Goal: Use online tool/utility

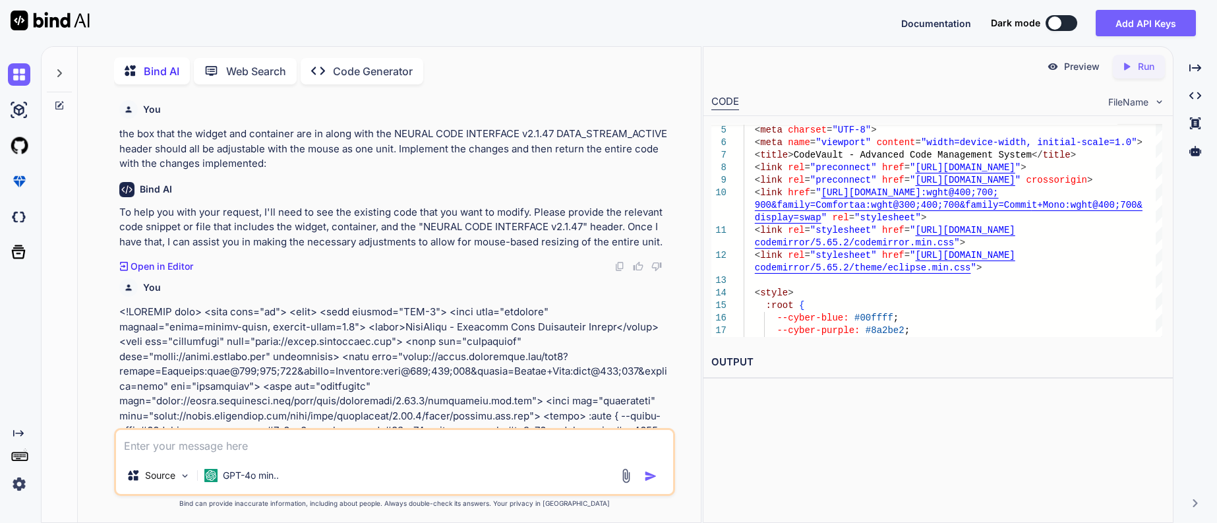
scroll to position [42332, 0]
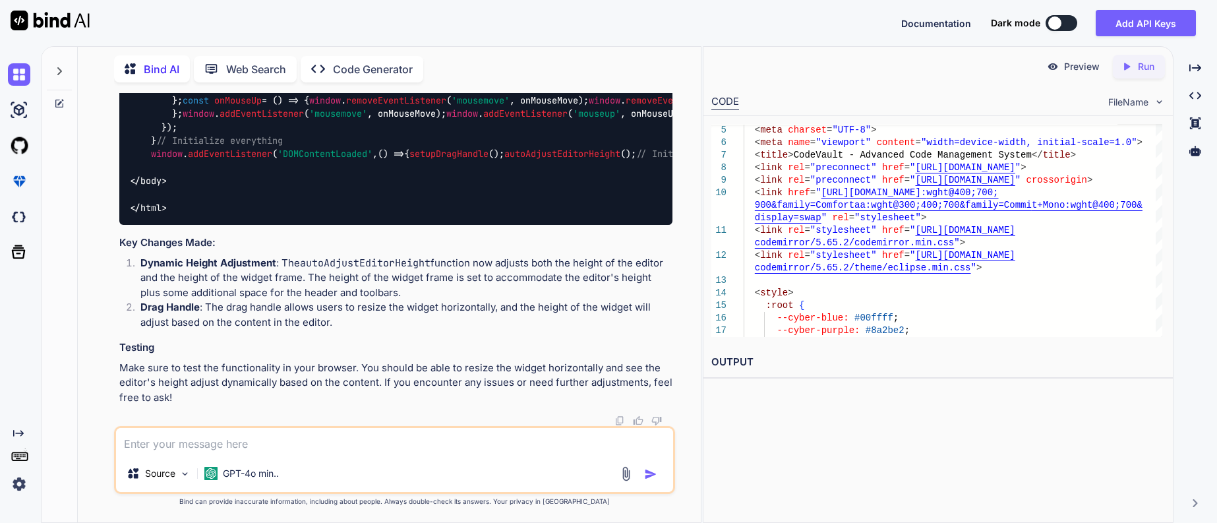
click at [379, 62] on p "Code Generator" at bounding box center [373, 69] width 80 height 16
type textarea "x"
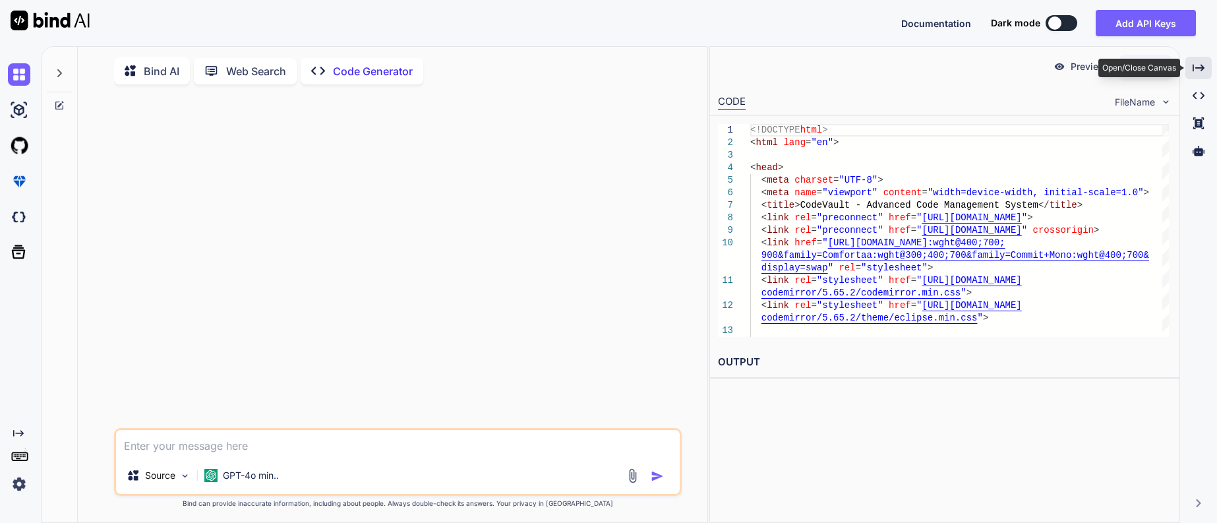
click at [1198, 71] on icon "Created with Pixso." at bounding box center [1199, 68] width 12 height 12
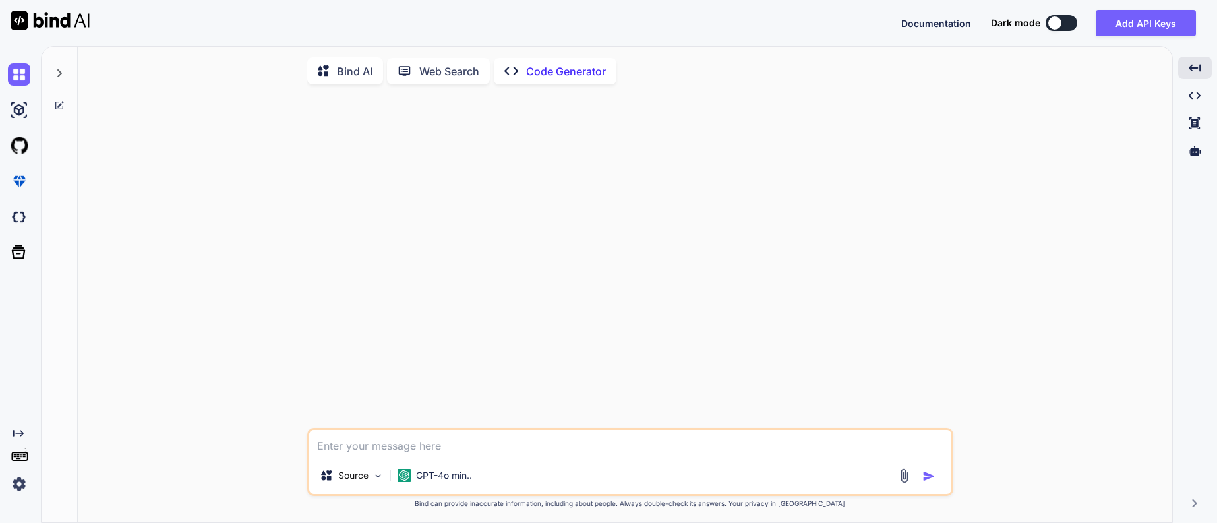
click at [342, 75] on p "Bind AI" at bounding box center [355, 71] width 36 height 16
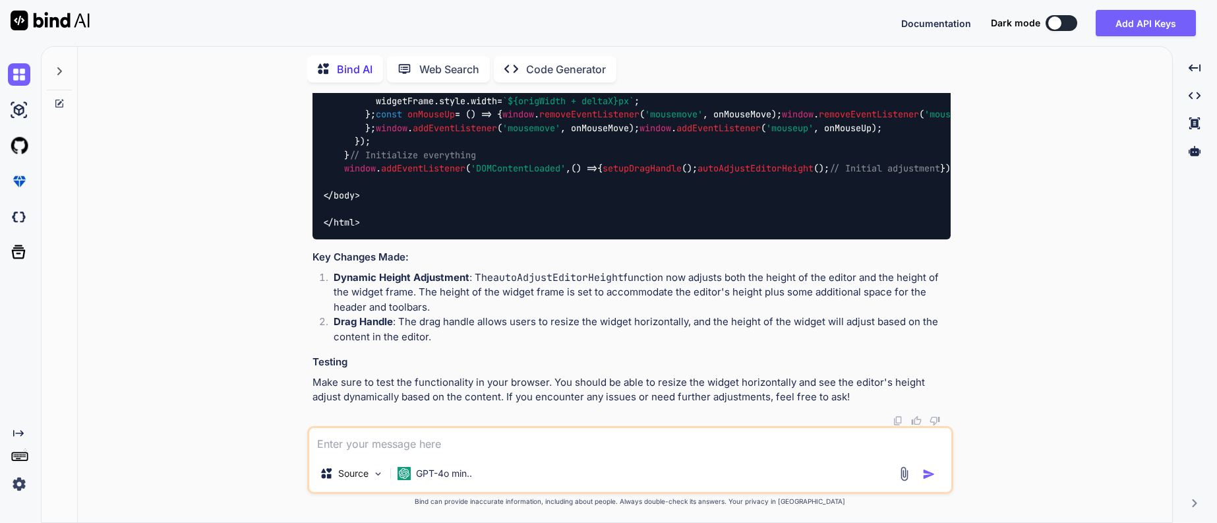
scroll to position [25461, 0]
click at [58, 67] on icon at bounding box center [59, 71] width 11 height 11
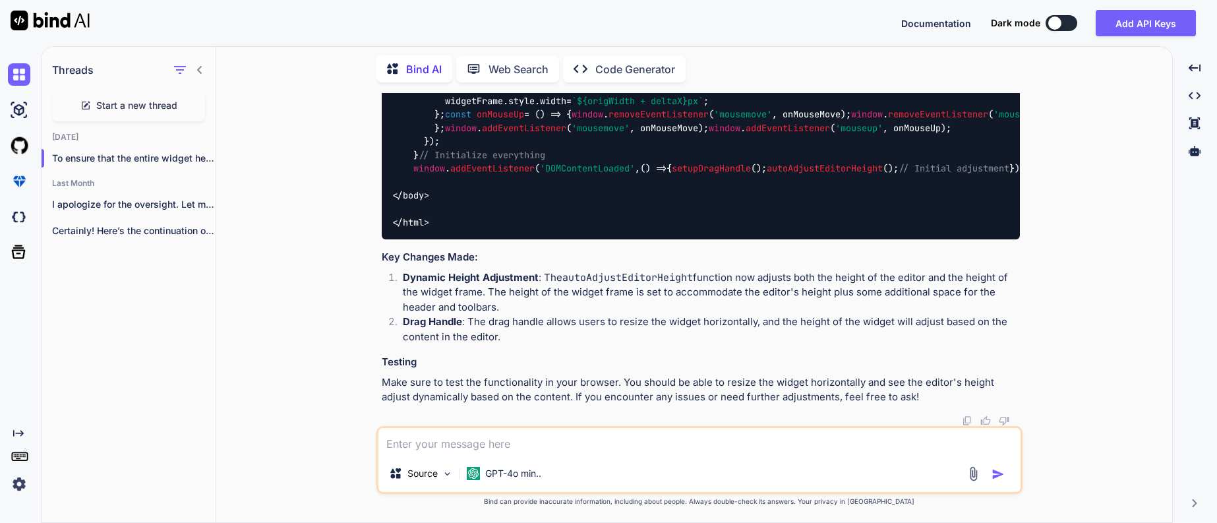
click at [127, 102] on span "Start a new thread" at bounding box center [136, 105] width 81 height 13
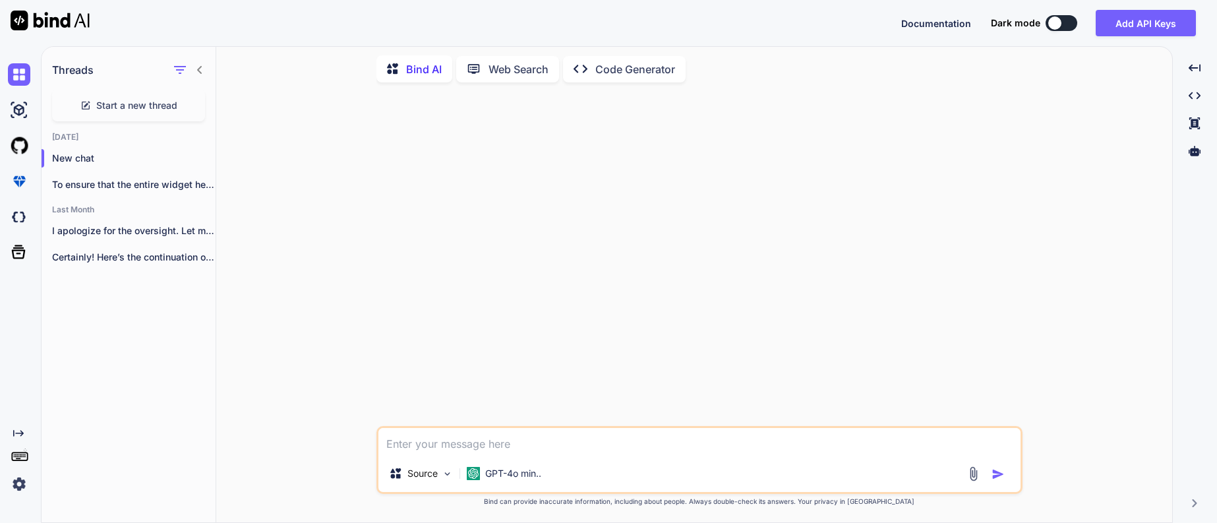
click at [198, 66] on icon at bounding box center [199, 70] width 5 height 8
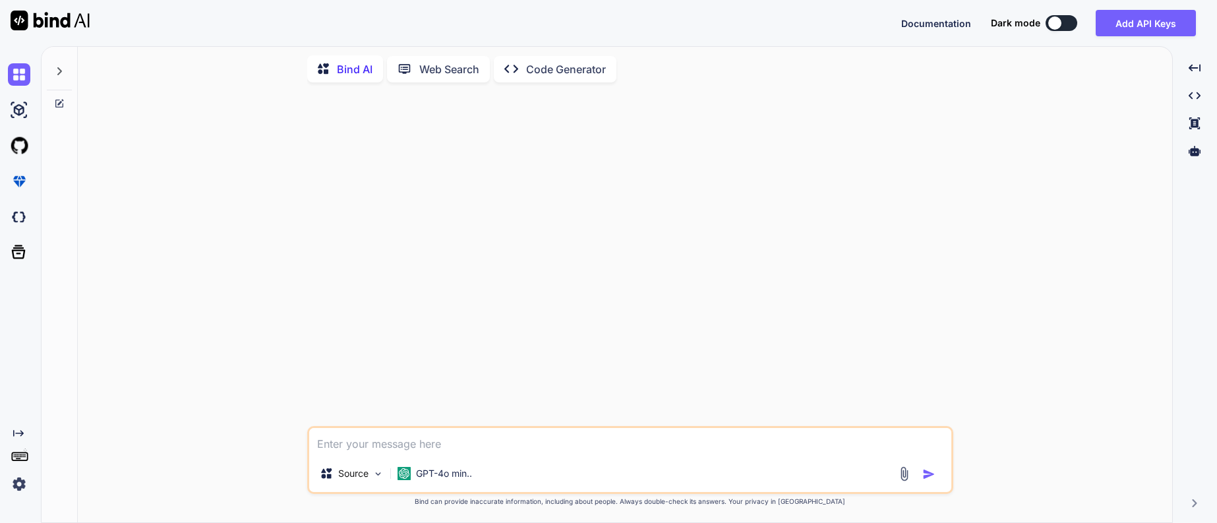
click at [373, 435] on textarea at bounding box center [630, 441] width 642 height 27
type textarea "m"
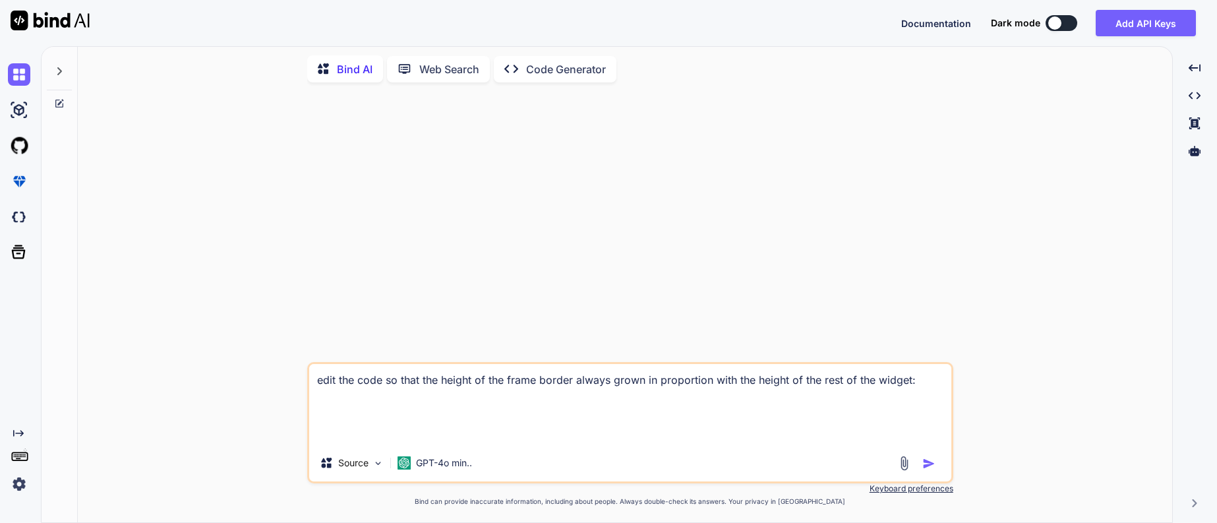
paste textarea "<!DOCTYPE html> <html lang="en"> <head> <meta charset="UTF-8"> <meta name="view…"
type textarea "edit the code so that the height of the frame border always grown in proportion…"
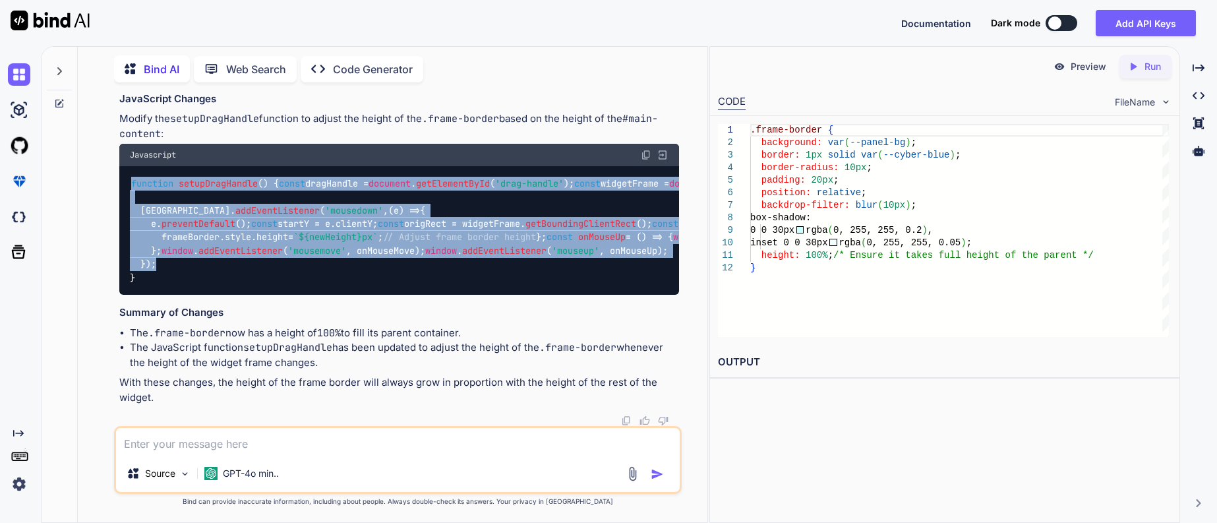
scroll to position [8918, 0]
drag, startPoint x: 131, startPoint y: 214, endPoint x: 509, endPoint y: 264, distance: 381.2
click at [509, 264] on div "function setupDragHandle ( ) { const dragHandle = document . getElementById ( '…" at bounding box center [399, 230] width 560 height 129
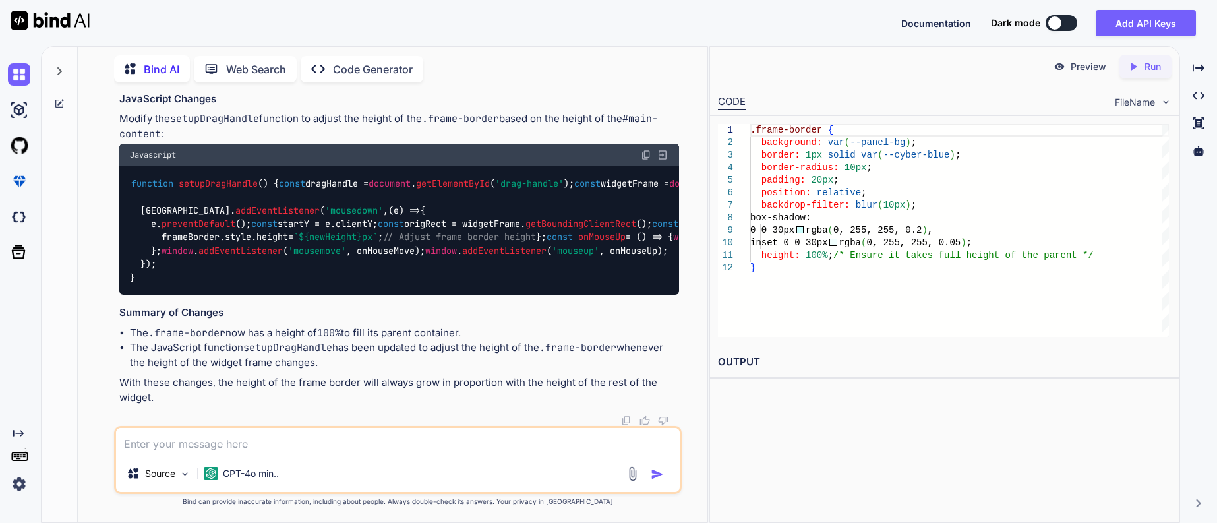
click at [218, 442] on textarea at bounding box center [398, 441] width 564 height 27
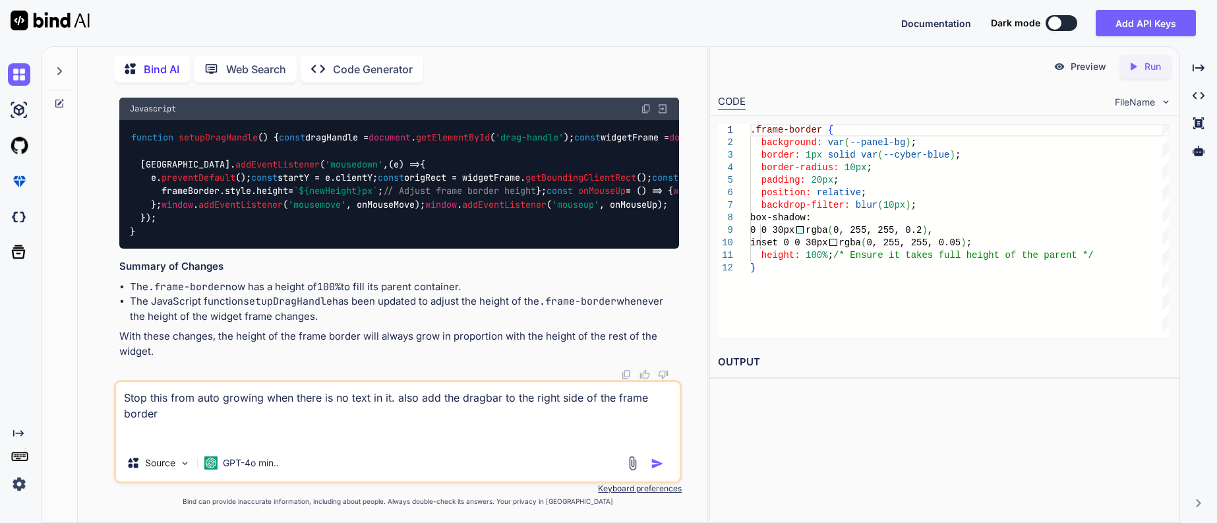
type textarea "Stop this from auto growing when there is no text in it. also add the dragbar t…"
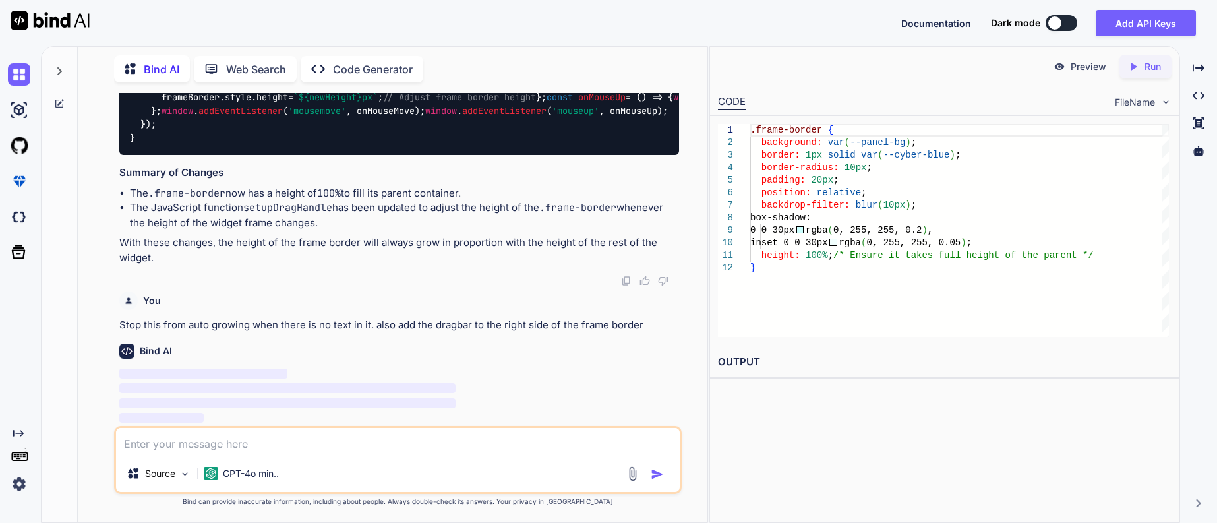
scroll to position [9064, 0]
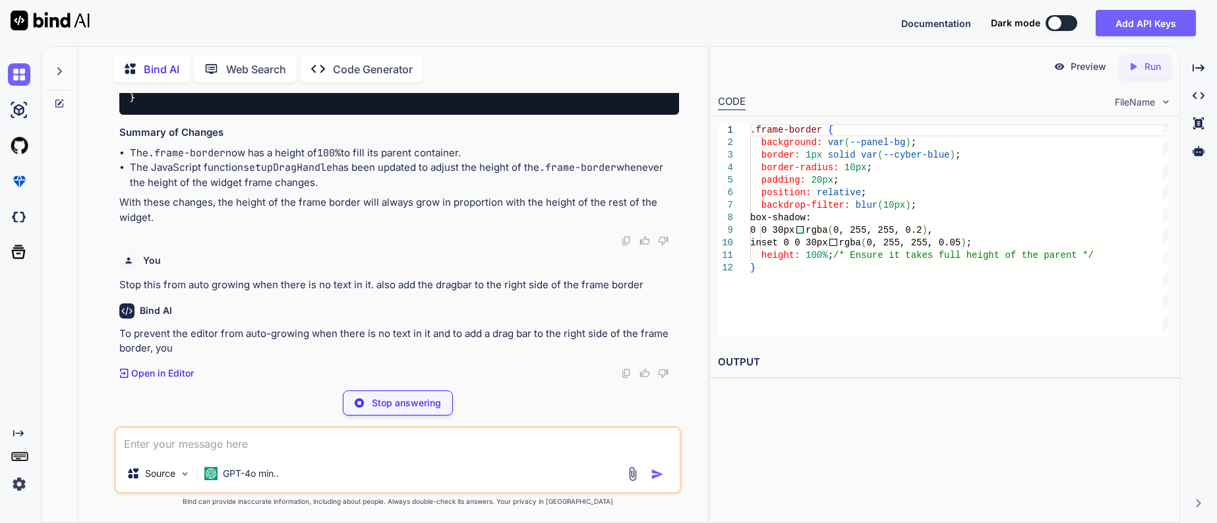
click at [390, 390] on div "Stop answering" at bounding box center [398, 402] width 110 height 25
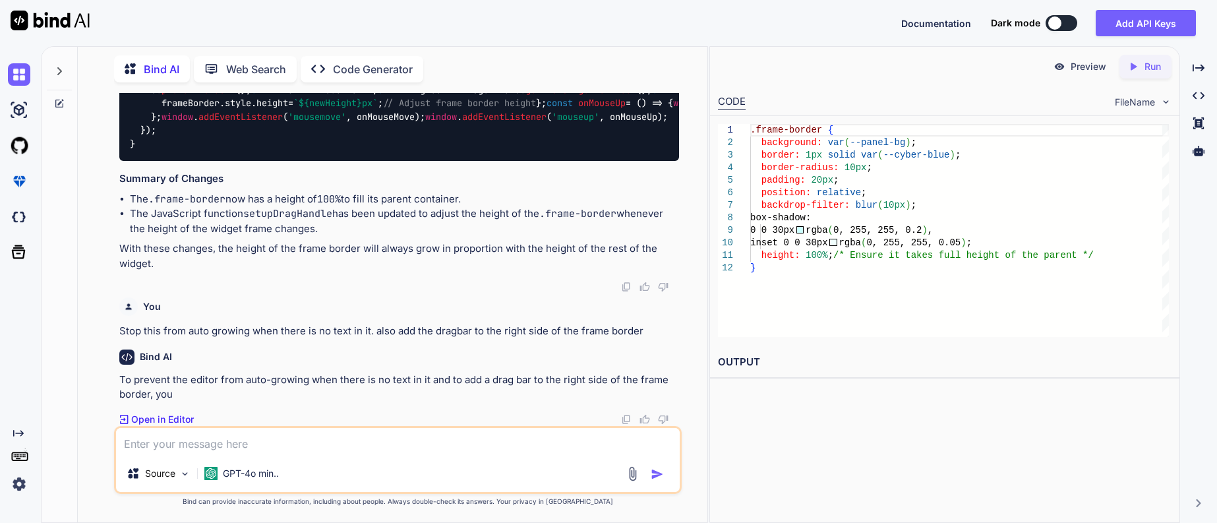
click at [179, 431] on textarea at bounding box center [398, 441] width 564 height 27
click at [497, 308] on div "You Stop this from auto growing when there is no text in it. also add the dragb…" at bounding box center [399, 315] width 560 height 47
drag, startPoint x: 494, startPoint y: 316, endPoint x: 493, endPoint y: 322, distance: 6.7
click at [493, 322] on div "You Stop this from auto growing when there is no text in it. also add the dragb…" at bounding box center [399, 315] width 560 height 47
click at [493, 324] on p "Stop this from auto growing when there is no text in it. also add the dragbar t…" at bounding box center [399, 331] width 560 height 15
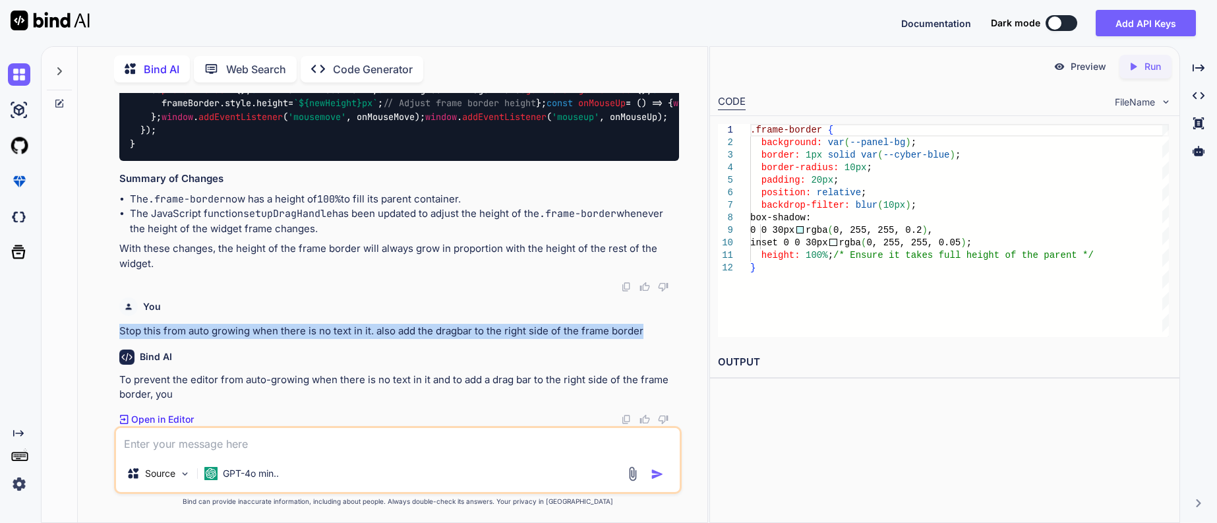
drag, startPoint x: 116, startPoint y: 320, endPoint x: 655, endPoint y: 312, distance: 539.4
click at [655, 312] on div "You Bind AI To ensure that the height of the frame border grows in proportion w…" at bounding box center [398, 307] width 568 height 429
copy p "Stop this from auto growing when there is no text in it. also add the dragbar t…"
click at [235, 436] on textarea at bounding box center [398, 441] width 564 height 27
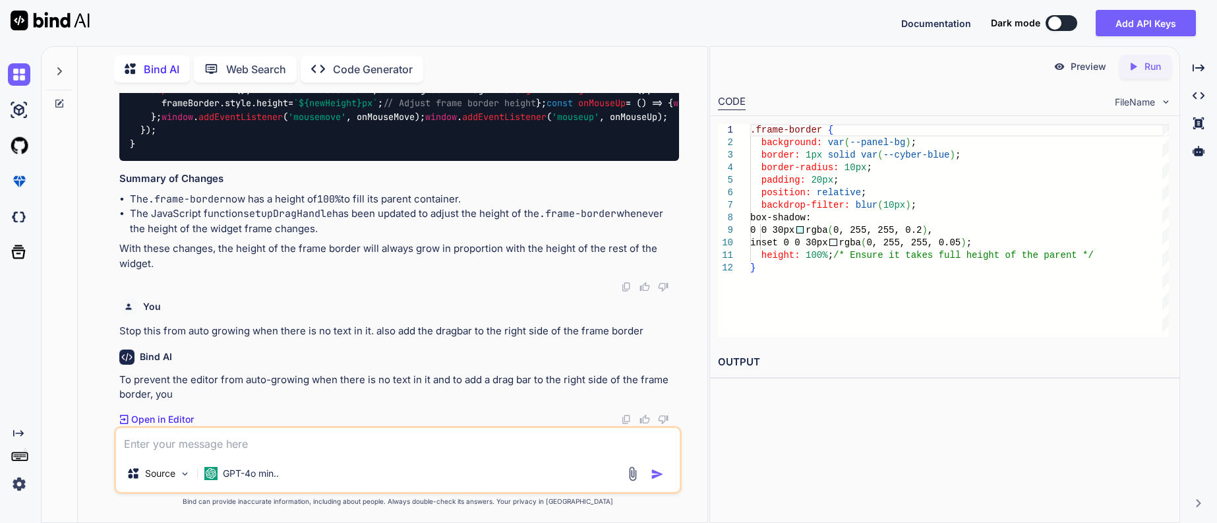
paste textarea "Stop this from auto growing when there is no text in it. also add the dragbar t…"
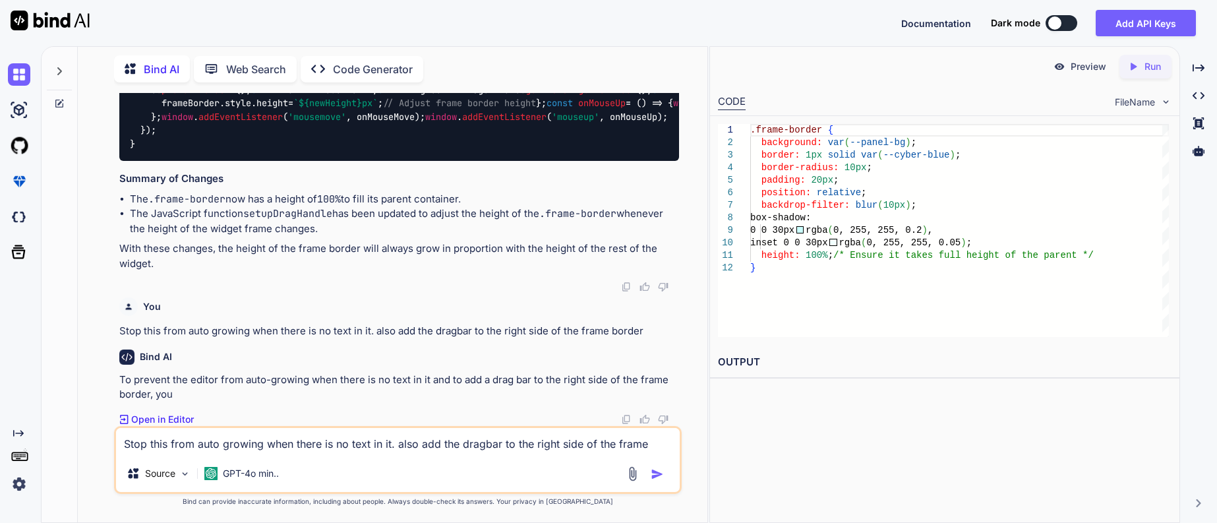
scroll to position [9064, 0]
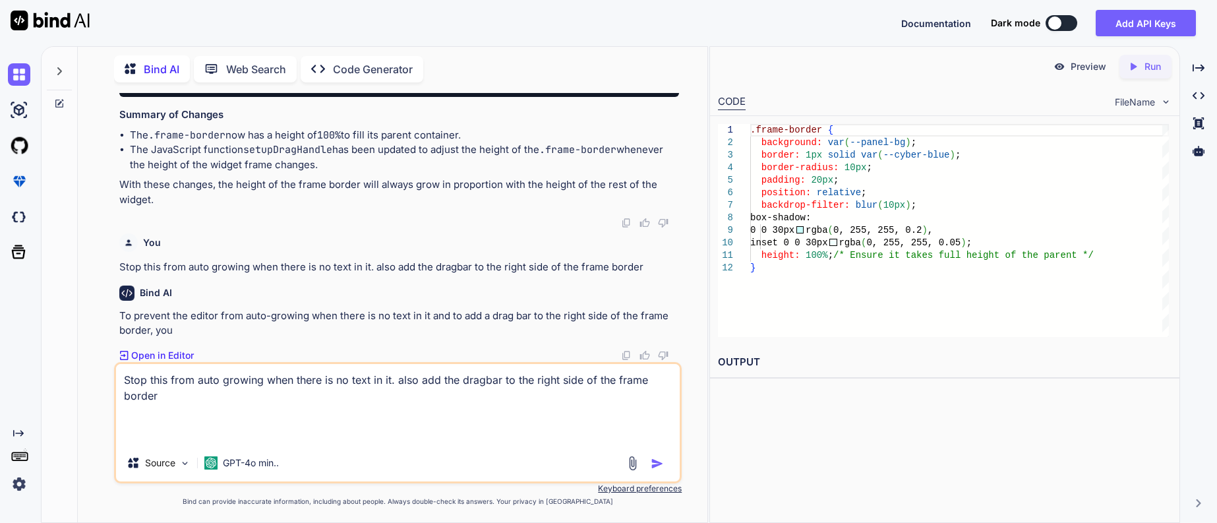
paste textarea "<!DOCTYPE html> <html lang="en"> <head> <meta charset="UTF-8"> <meta name="view…"
type textarea "Stop this from auto growing when there is no text in it. also add the dragbar t…"
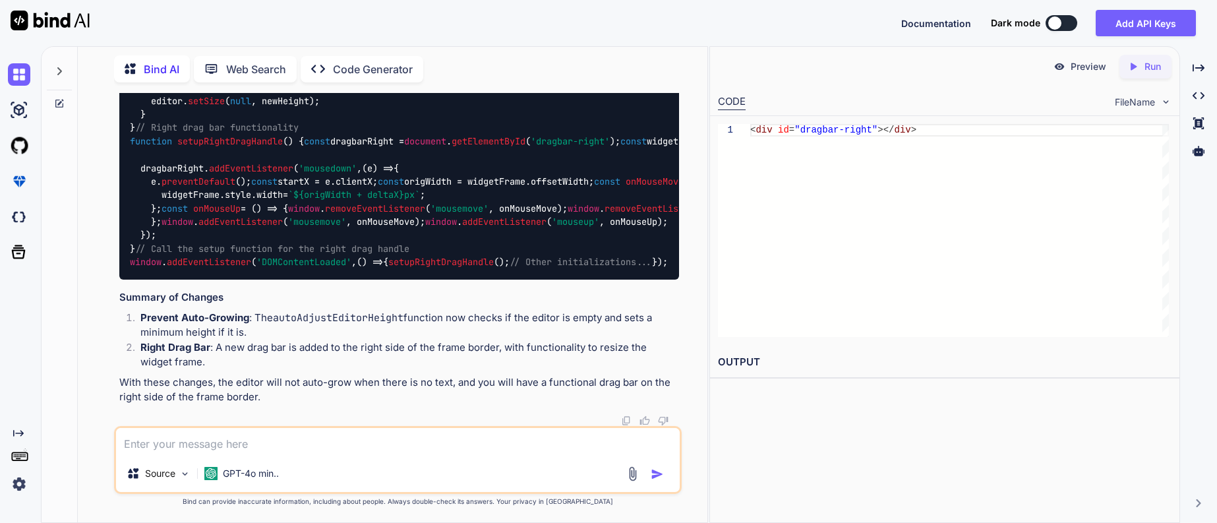
scroll to position [18179, 0]
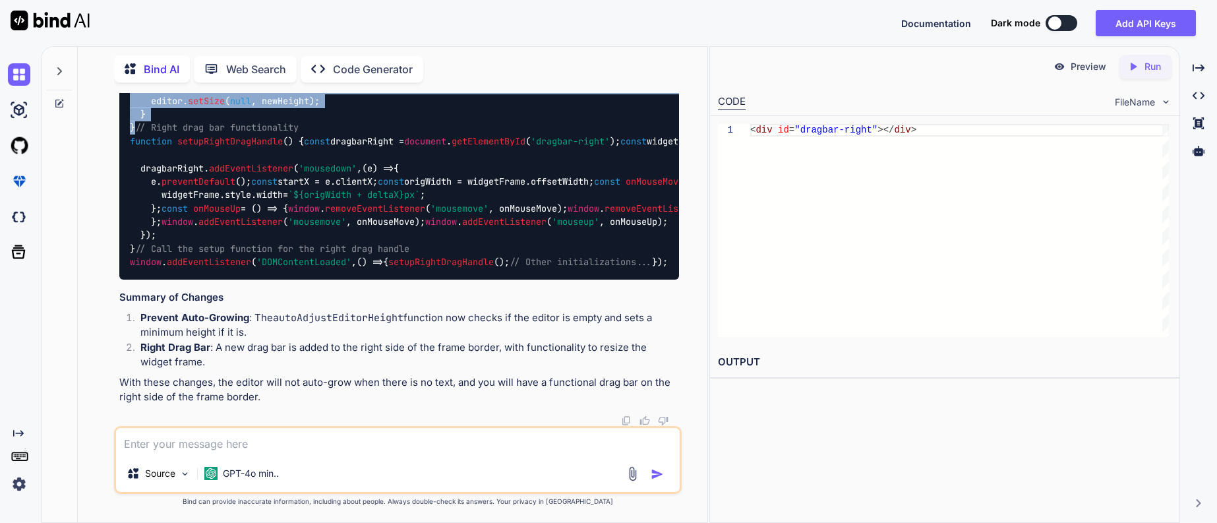
drag, startPoint x: 135, startPoint y: 193, endPoint x: 376, endPoint y: 382, distance: 307.2
click at [376, 280] on div "function autoAdjustEditorHeight ( ) { const lineCount = editor. lineCount (); c…" at bounding box center [399, 141] width 560 height 276
copy code "function autoAdjustEditorHeight ( ) { const lineCount = editor. lineCount (); c…"
click at [333, 440] on textarea at bounding box center [398, 441] width 564 height 27
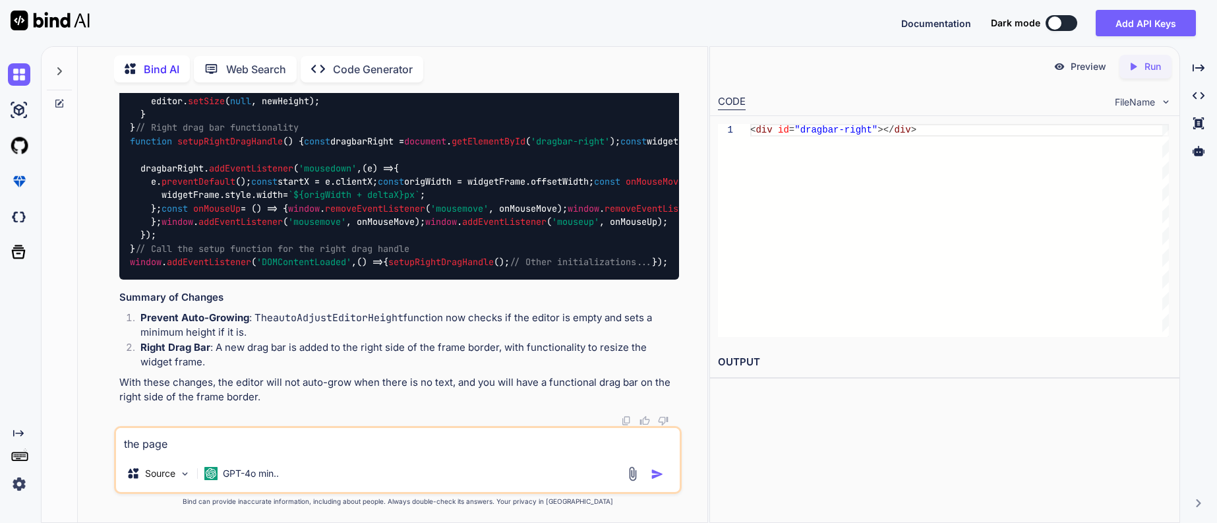
click at [390, 446] on textarea "the page" at bounding box center [398, 441] width 564 height 27
type textarea "the frame is still auto growing. stop it"
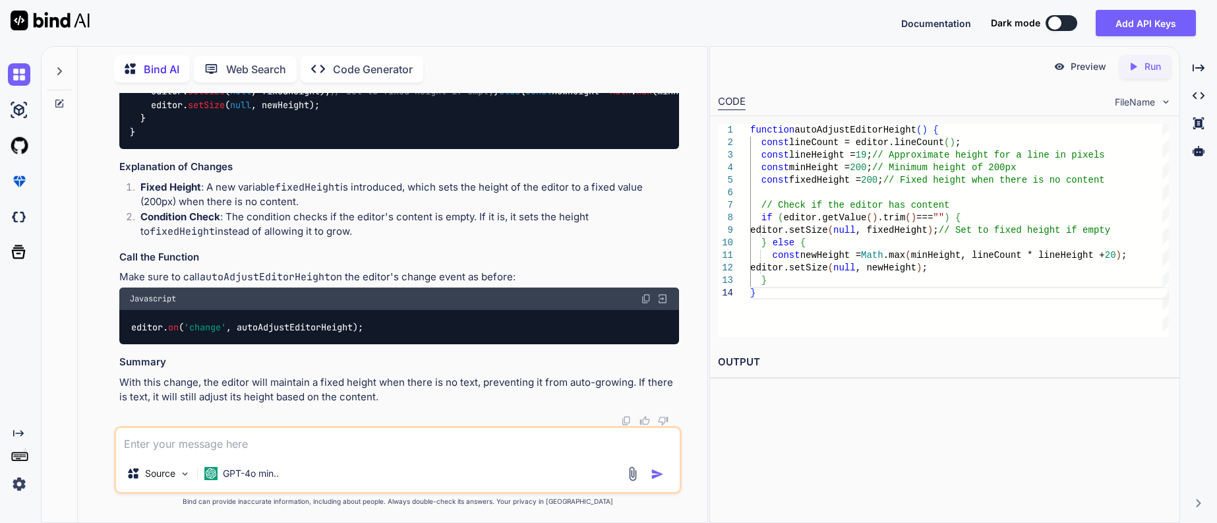
scroll to position [19470, 0]
drag, startPoint x: 131, startPoint y: 315, endPoint x: 504, endPoint y: 320, distance: 372.6
click at [504, 320] on div "editor. on ( 'change' , autoAdjustEditorHeight);" at bounding box center [399, 327] width 560 height 34
copy code "editor. on ( 'change' , autoAdjustEditorHeight);"
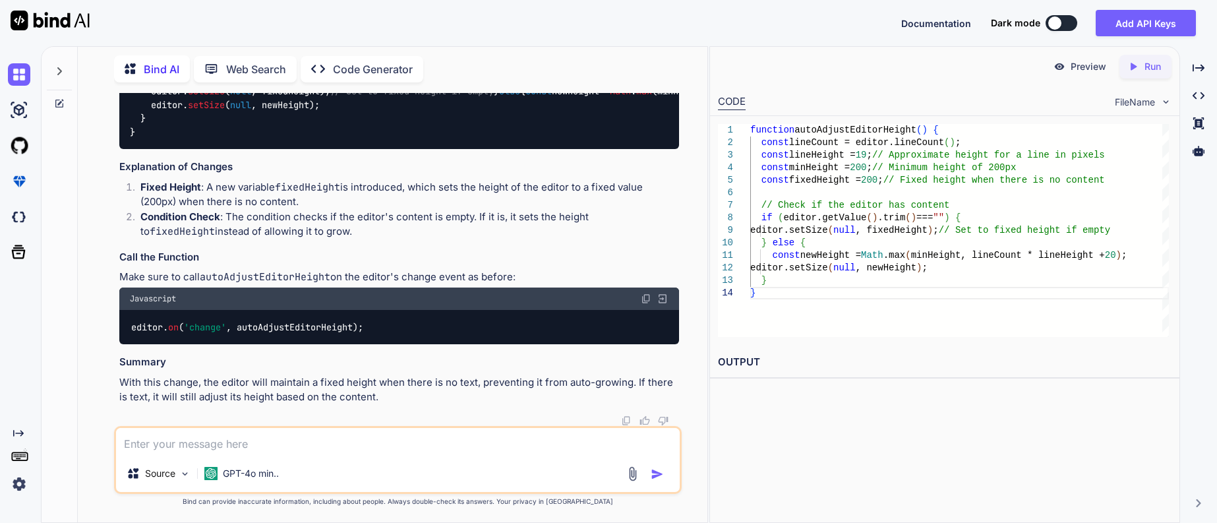
click at [279, 448] on textarea at bounding box center [398, 441] width 564 height 27
type textarea "the editor isn't growing but the frame still is. stop it"
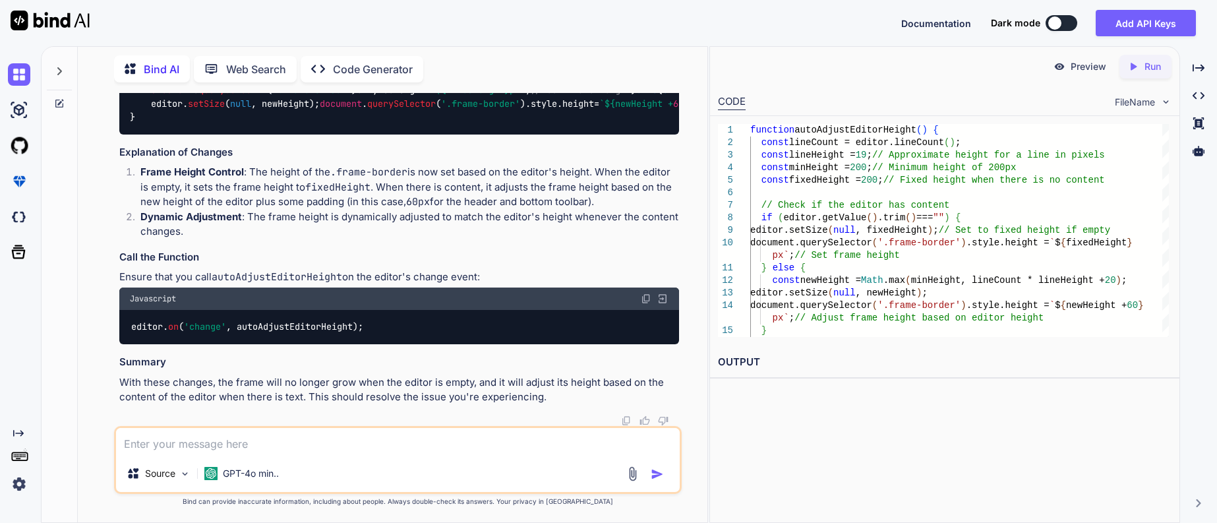
scroll to position [19980, 0]
drag, startPoint x: 142, startPoint y: 237, endPoint x: 359, endPoint y: 373, distance: 255.6
click at [359, 135] on div "function autoAdjustEditorHeight ( ) { const lineCount = editor. lineCount (); c…" at bounding box center [399, 57] width 560 height 156
copy code "if (editor. getValue (). trim () === "" ) { editor. setSize ( null , fixedHeigh…"
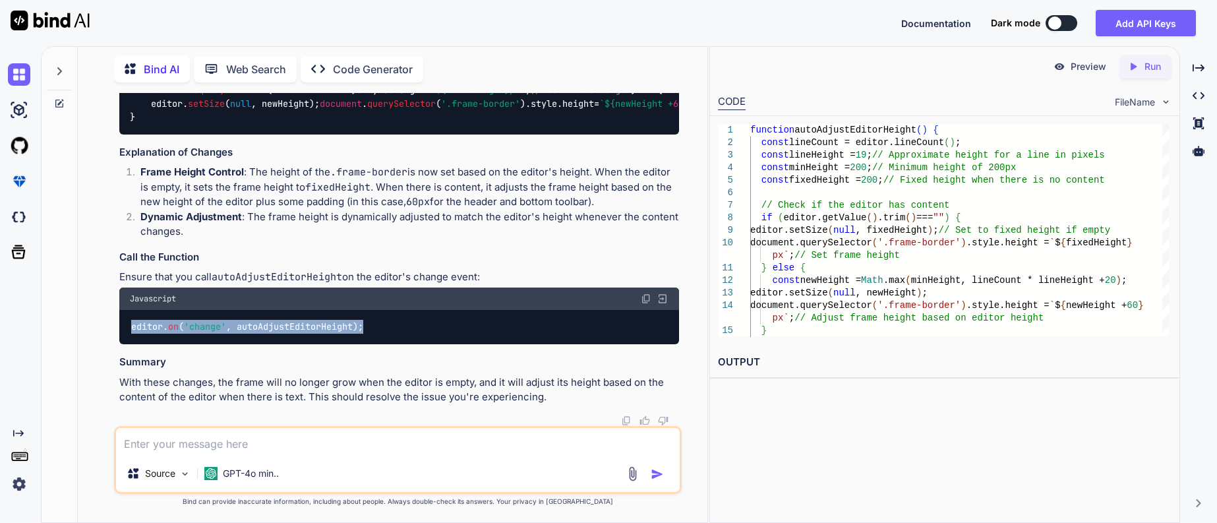
drag, startPoint x: 130, startPoint y: 315, endPoint x: 576, endPoint y: 322, distance: 446.5
click at [576, 322] on div "editor. on ( 'change' , autoAdjustEditorHeight);" at bounding box center [399, 327] width 560 height 34
click at [464, 135] on div "function autoAdjustEditorHeight ( ) { const lineCount = editor. lineCount (); c…" at bounding box center [399, 57] width 560 height 156
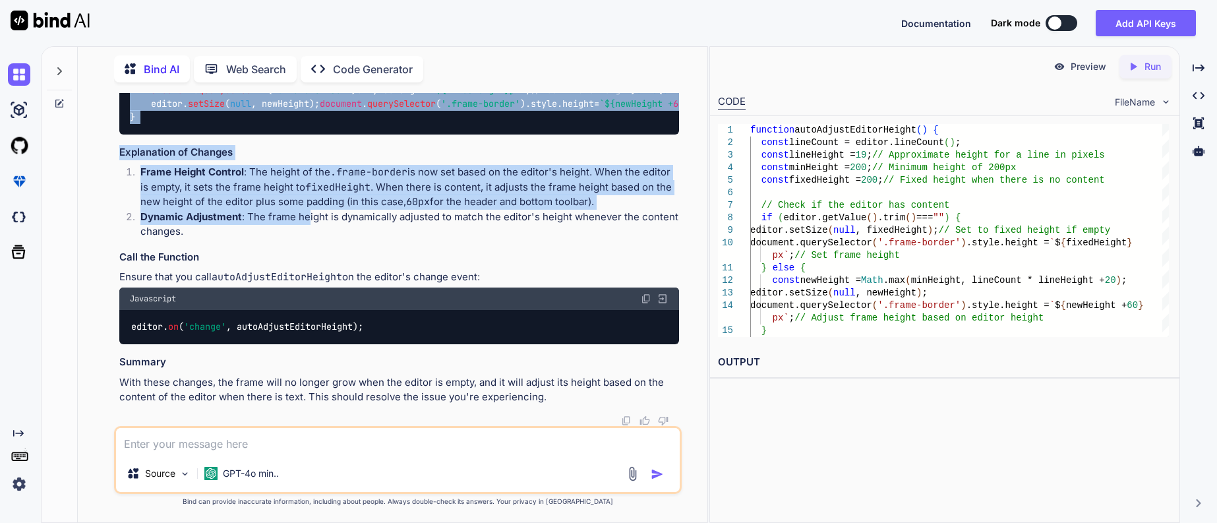
scroll to position [20116, 0]
drag, startPoint x: 129, startPoint y: 194, endPoint x: 278, endPoint y: 233, distance: 154.0
click at [278, 135] on div "function autoAdjustEditorHeight ( ) { const lineCount = editor. lineCount (); c…" at bounding box center [399, 57] width 560 height 156
copy code "function autoAdjustEditorHeight ( ) { const lineCount = editor. lineCount (); c…"
click at [245, 440] on textarea at bounding box center [398, 441] width 564 height 27
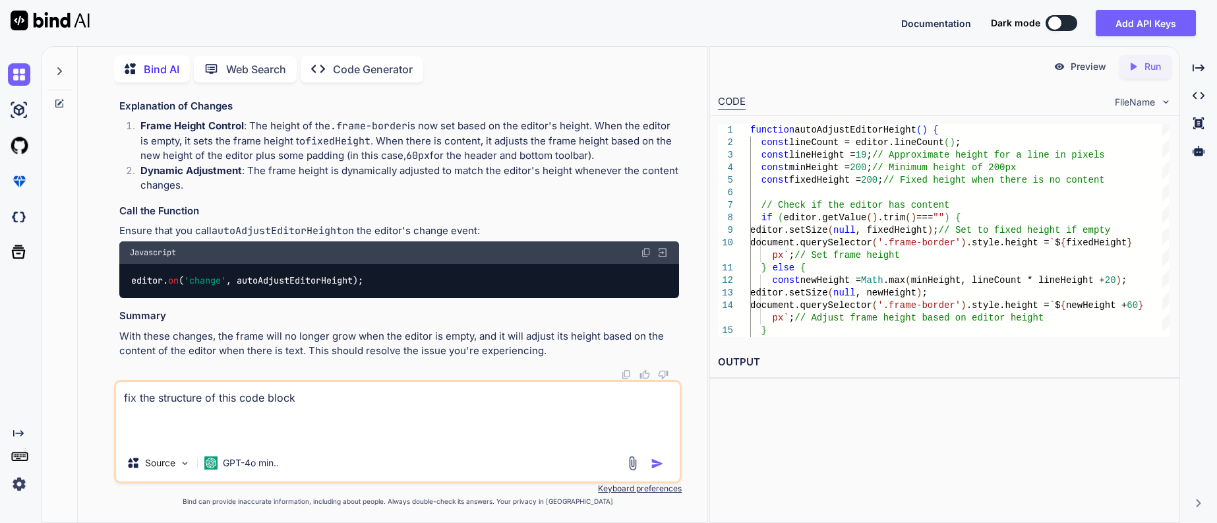
paste textarea "<div class="cyber-grid"></div> <div class="floating-particles"></div> <header c…"
type textarea "fix the structure of this code block <div class="cyber-grid"></div> <div class=…"
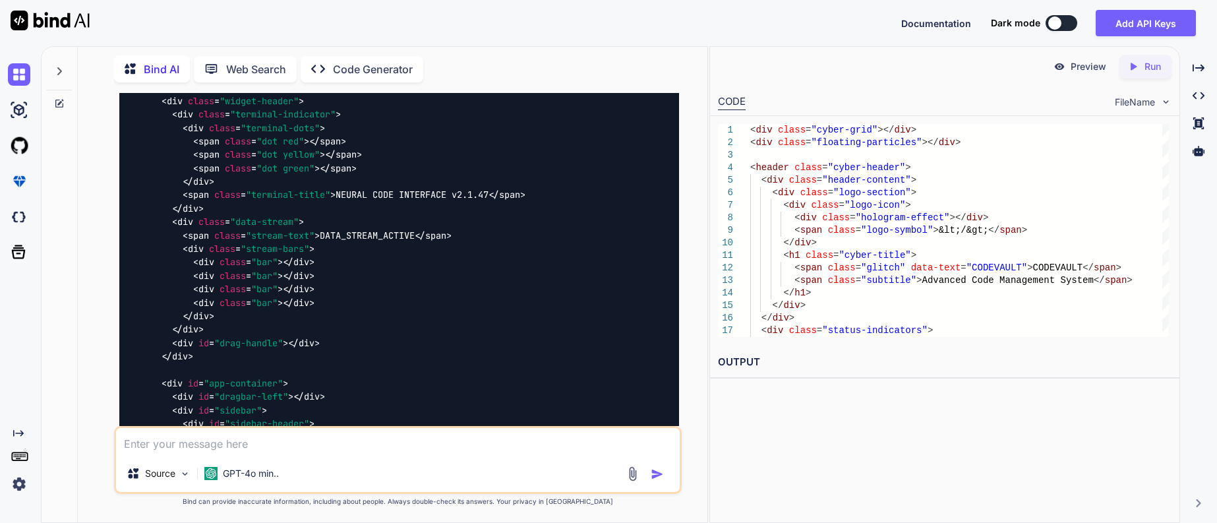
scroll to position [21197, 0]
